Goal: Task Accomplishment & Management: Complete application form

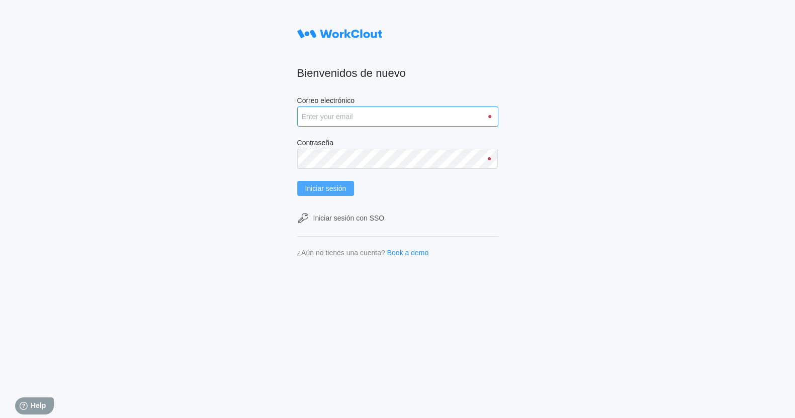
type input "[PERSON_NAME][EMAIL_ADDRESS][PERSON_NAME][DOMAIN_NAME]"
click at [330, 185] on span "Iniciar sesión" at bounding box center [325, 188] width 41 height 7
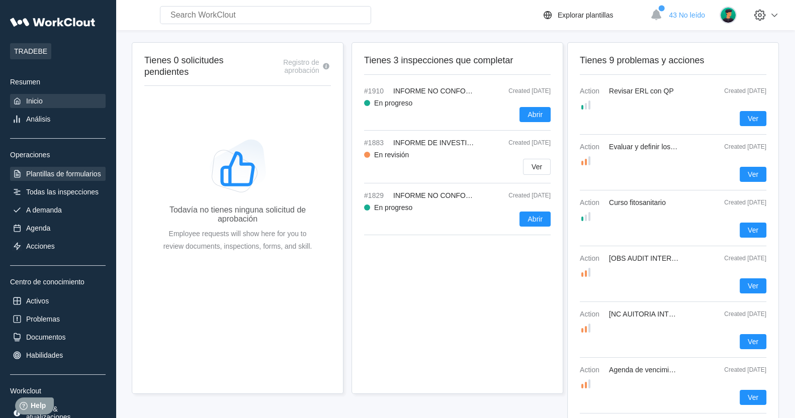
click at [83, 172] on div "Plantillas de formularios" at bounding box center [63, 174] width 75 height 8
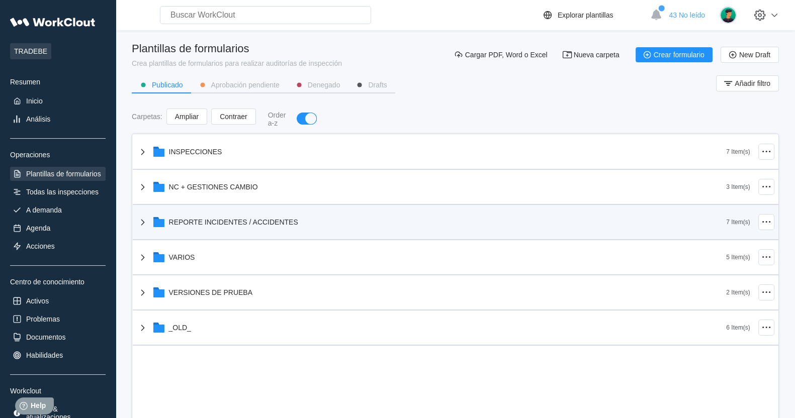
click at [145, 220] on icon at bounding box center [143, 222] width 12 height 12
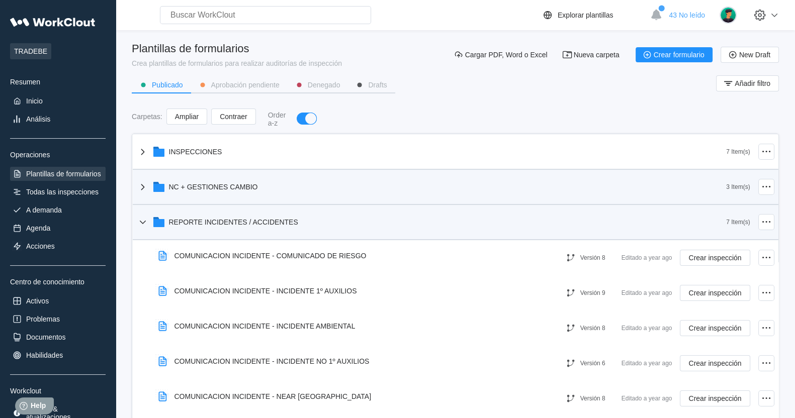
click at [142, 186] on icon at bounding box center [143, 187] width 4 height 6
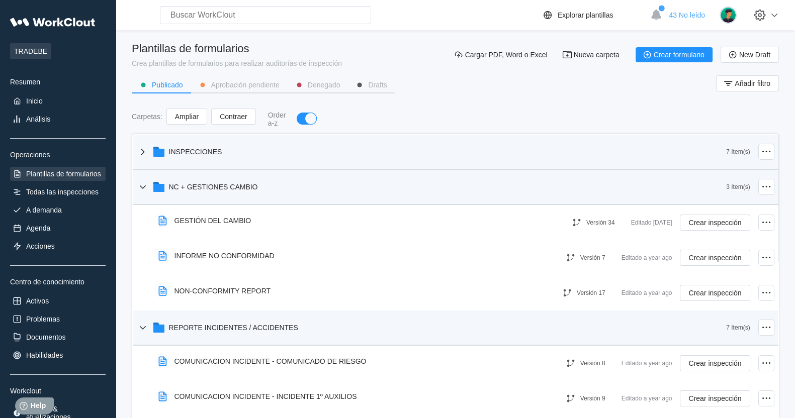
click at [146, 149] on icon at bounding box center [143, 152] width 12 height 12
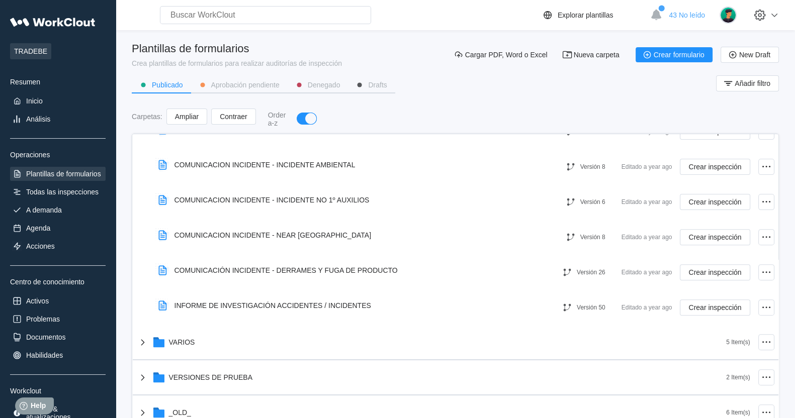
scroll to position [518, 0]
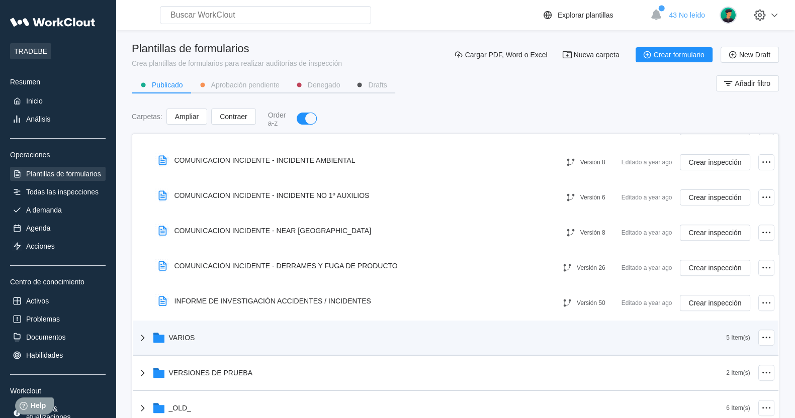
click at [147, 338] on icon at bounding box center [143, 338] width 12 height 12
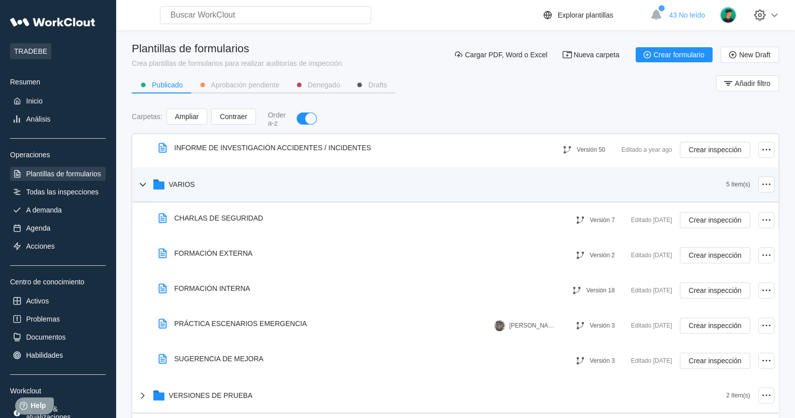
scroll to position [694, 0]
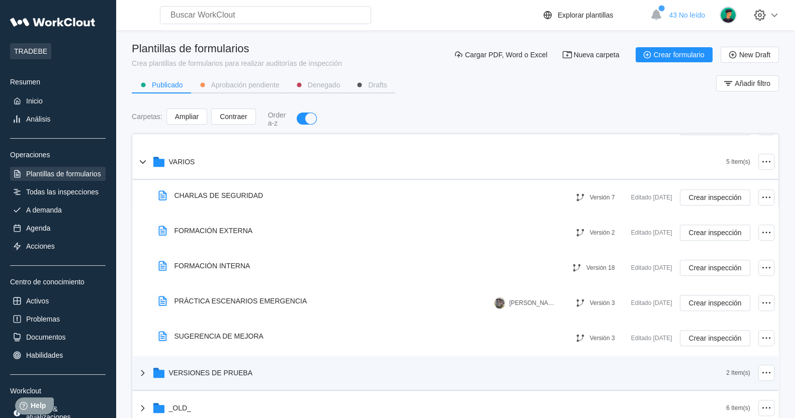
click at [140, 374] on icon at bounding box center [143, 373] width 12 height 12
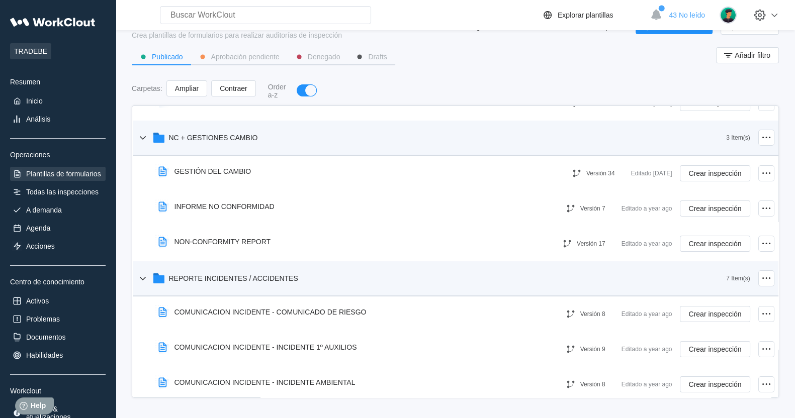
scroll to position [267, 0]
click at [82, 192] on div "Todas las inspecciones" at bounding box center [62, 192] width 72 height 8
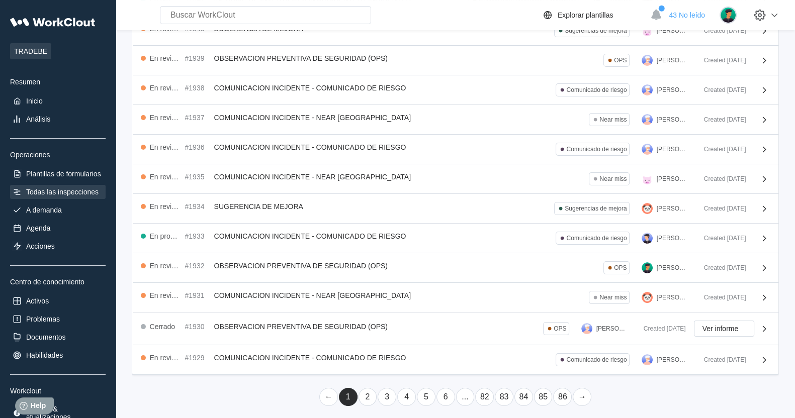
scroll to position [179, 0]
click at [47, 177] on div "Plantillas de formularios" at bounding box center [63, 174] width 75 height 8
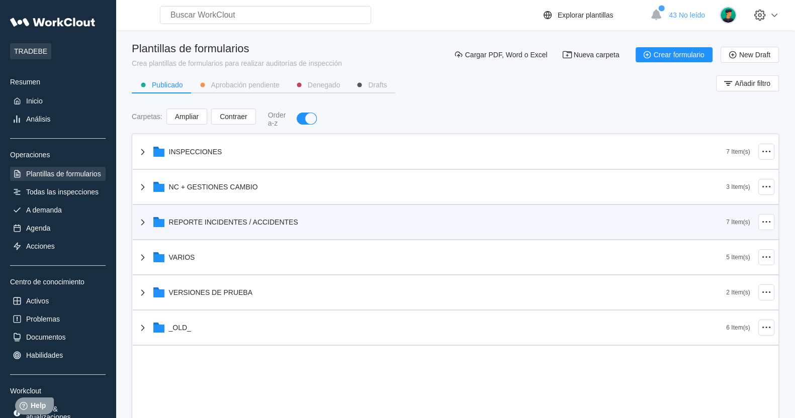
click at [142, 225] on icon at bounding box center [143, 222] width 12 height 12
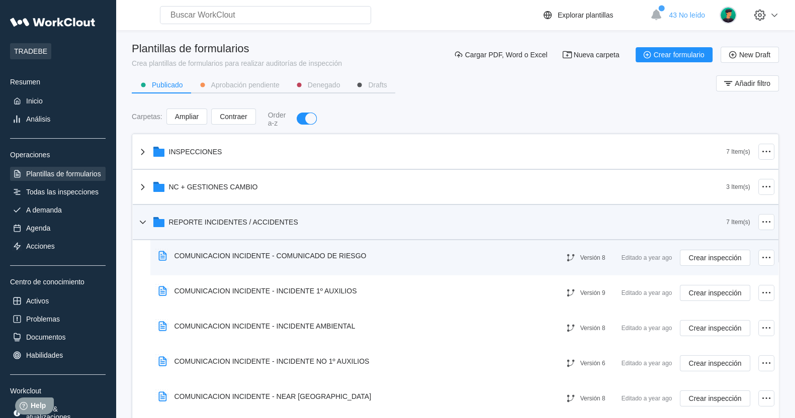
click at [319, 250] on div "COMUNICACION INCIDENTE - COMUNICADO DE RIESGO" at bounding box center [264, 255] width 220 height 23
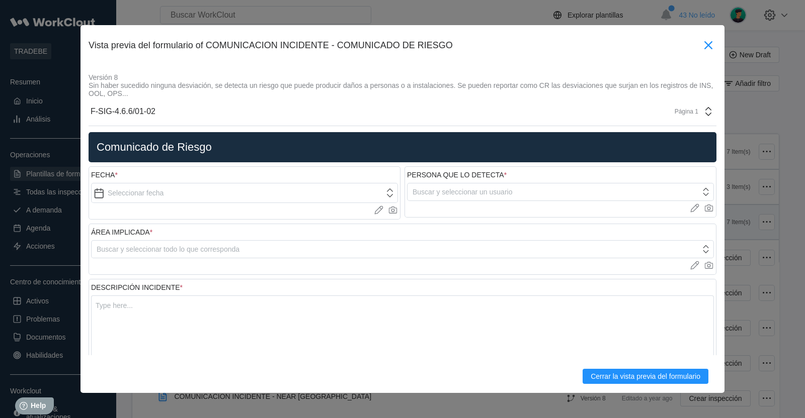
click at [704, 47] on icon at bounding box center [708, 45] width 8 height 8
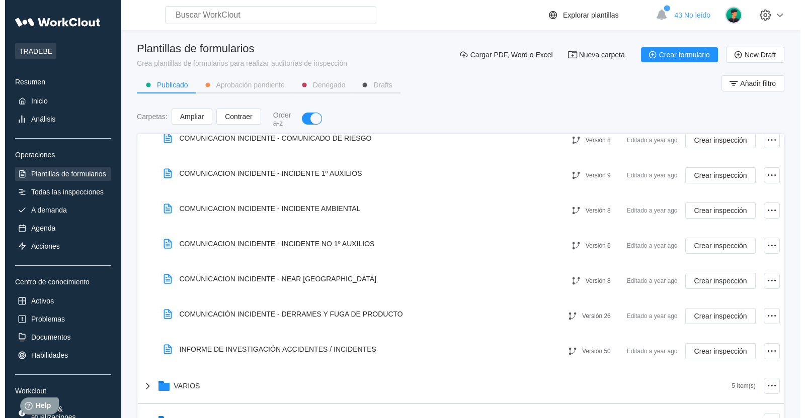
scroll to position [119, 0]
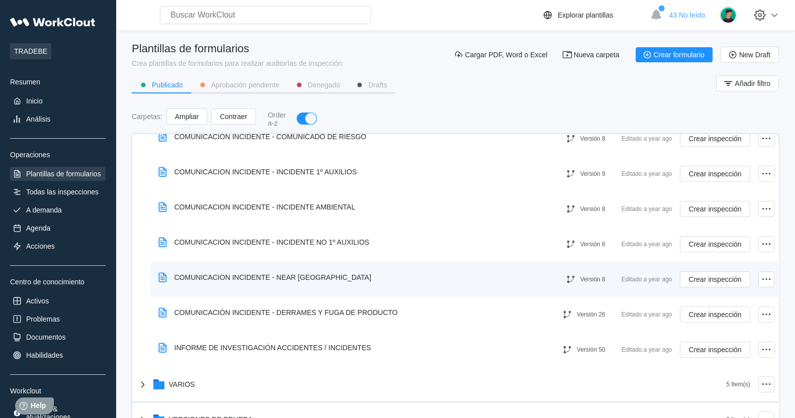
click at [257, 278] on div "COMUNICACION INCIDENTE - NEAR MISS" at bounding box center [273, 278] width 197 height 8
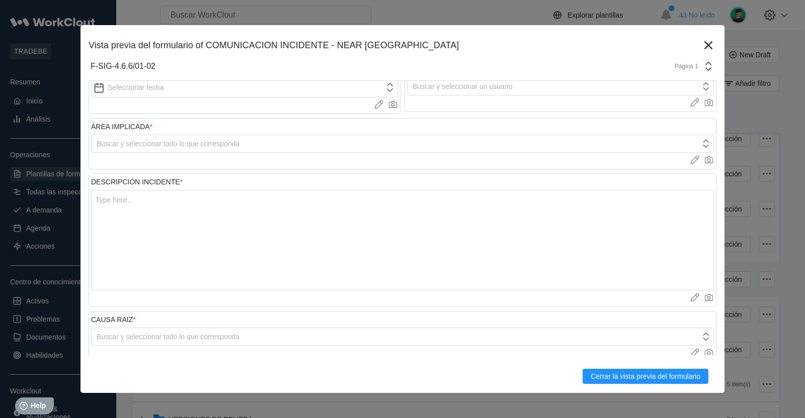
scroll to position [98, 0]
click at [166, 221] on textarea at bounding box center [402, 240] width 623 height 101
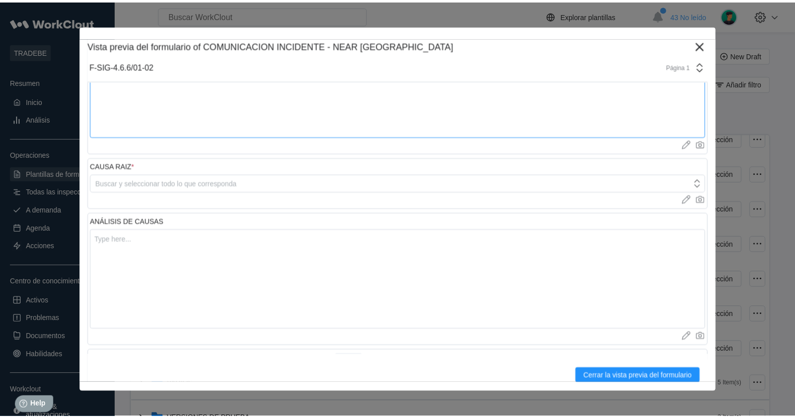
scroll to position [269, 0]
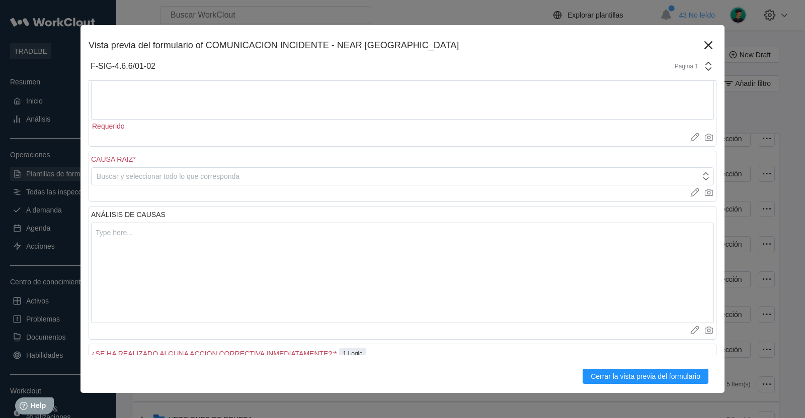
click at [695, 52] on div "F-SIG-4.6.6/01-02 Página 1" at bounding box center [403, 66] width 628 height 29
click at [704, 42] on icon at bounding box center [708, 45] width 8 height 8
